Goal: Task Accomplishment & Management: Use online tool/utility

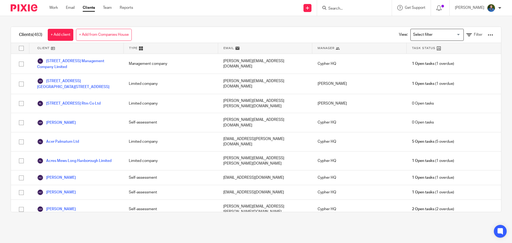
click at [347, 7] on input "Search" at bounding box center [352, 8] width 48 height 5
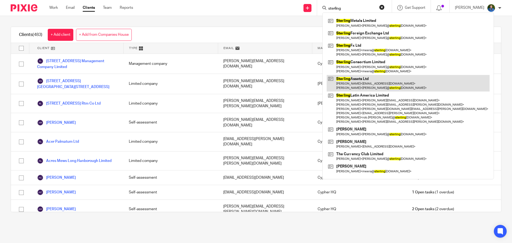
type input "sterling"
click at [361, 86] on link at bounding box center [408, 83] width 163 height 17
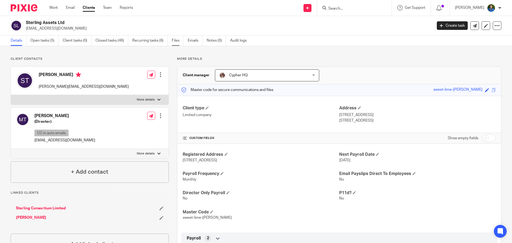
click at [172, 41] on link "Files" at bounding box center [178, 40] width 12 height 10
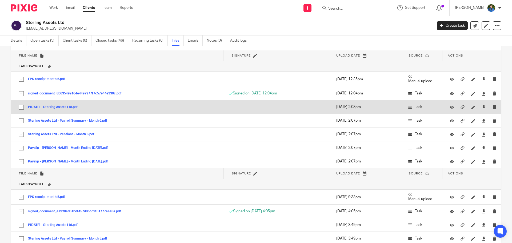
scroll to position [4483, 0]
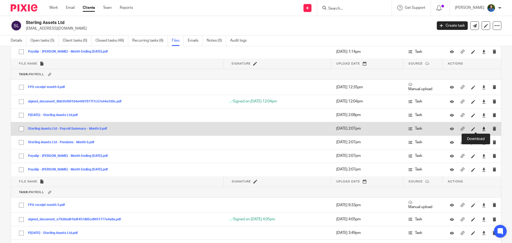
click at [401, 129] on icon at bounding box center [484, 129] width 4 height 4
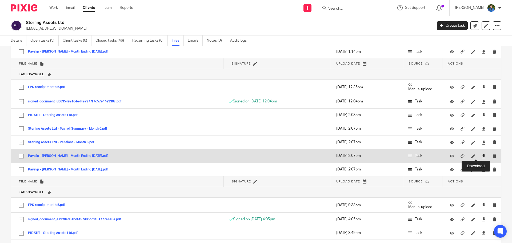
click at [401, 155] on icon at bounding box center [484, 156] width 4 height 4
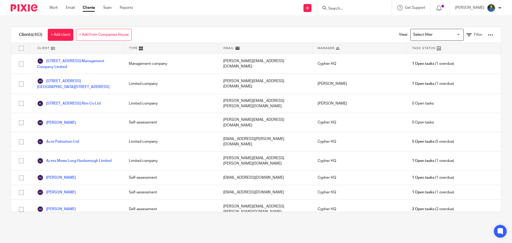
click at [339, 6] on form at bounding box center [356, 8] width 57 height 7
click at [344, 9] on input "Search" at bounding box center [352, 8] width 48 height 5
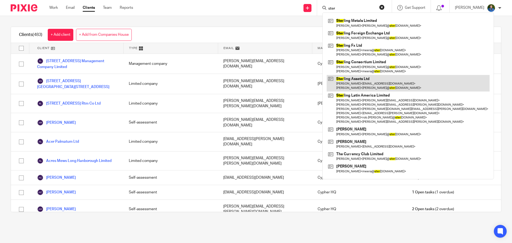
type input "ster"
click at [360, 80] on link at bounding box center [408, 83] width 163 height 17
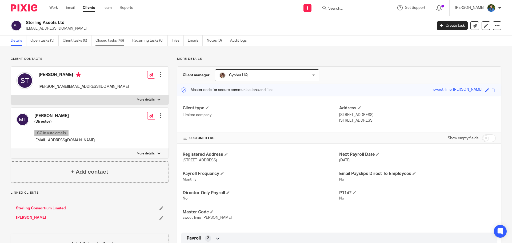
drag, startPoint x: 108, startPoint y: 42, endPoint x: 110, endPoint y: 44, distance: 2.8
click at [109, 42] on link "Closed tasks (46)" at bounding box center [112, 40] width 33 height 10
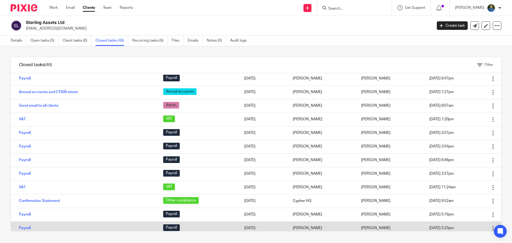
scroll to position [103, 0]
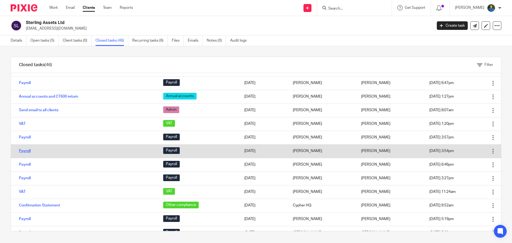
click at [23, 151] on link "Payroll" at bounding box center [25, 151] width 12 height 4
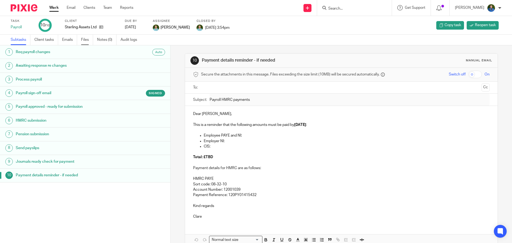
click at [89, 41] on link "Files" at bounding box center [87, 40] width 12 height 10
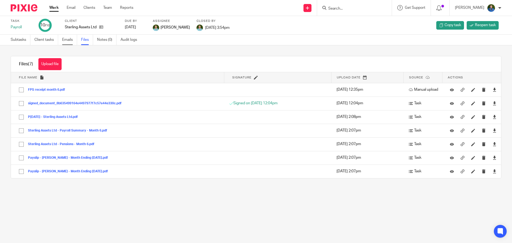
click at [71, 42] on link "Emails" at bounding box center [69, 40] width 15 height 10
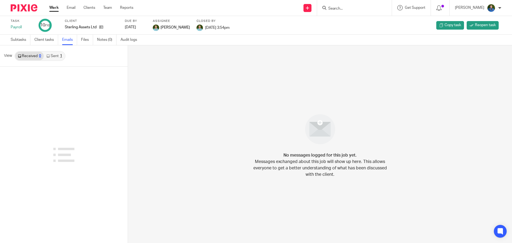
click at [54, 54] on link "Sent 1" at bounding box center [54, 56] width 21 height 9
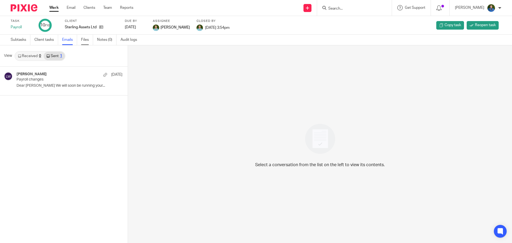
click at [88, 40] on link "Files" at bounding box center [87, 40] width 12 height 10
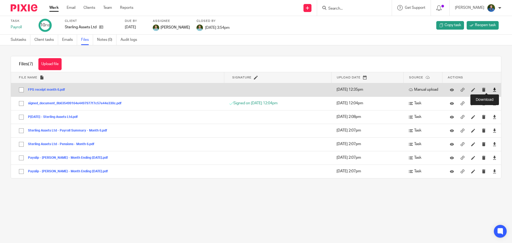
click at [493, 90] on icon at bounding box center [495, 90] width 4 height 4
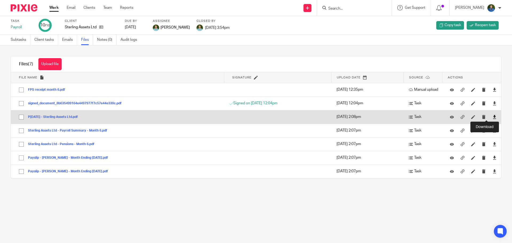
click at [493, 117] on icon at bounding box center [495, 117] width 4 height 4
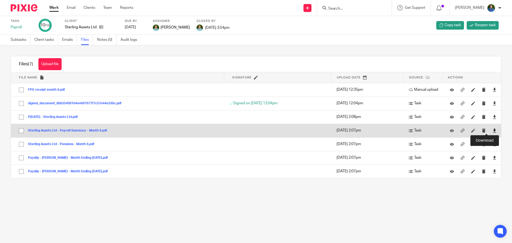
click at [493, 130] on icon at bounding box center [495, 131] width 4 height 4
